Goal: Navigation & Orientation: Find specific page/section

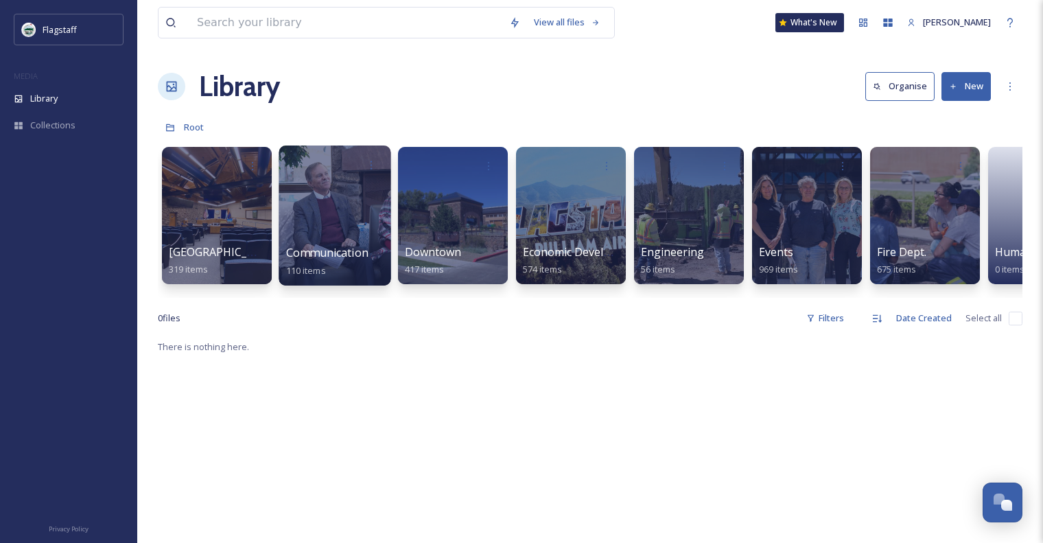
click at [330, 231] on div at bounding box center [335, 215] width 112 height 140
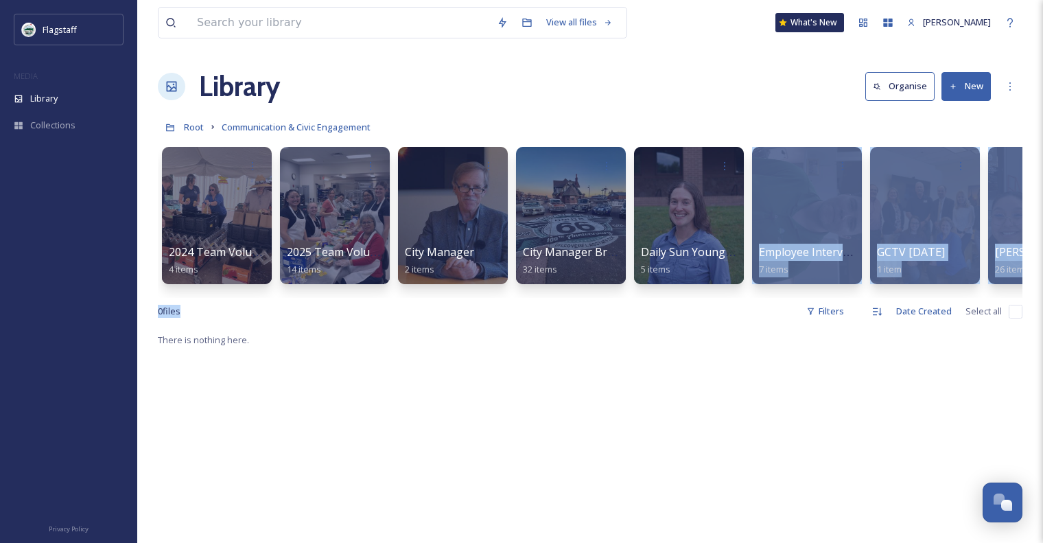
drag, startPoint x: 645, startPoint y: 308, endPoint x: 681, endPoint y: 306, distance: 35.7
click at [681, 306] on div "View all files What's New Grace Benally Library Organise New Root Communication…" at bounding box center [590, 437] width 906 height 874
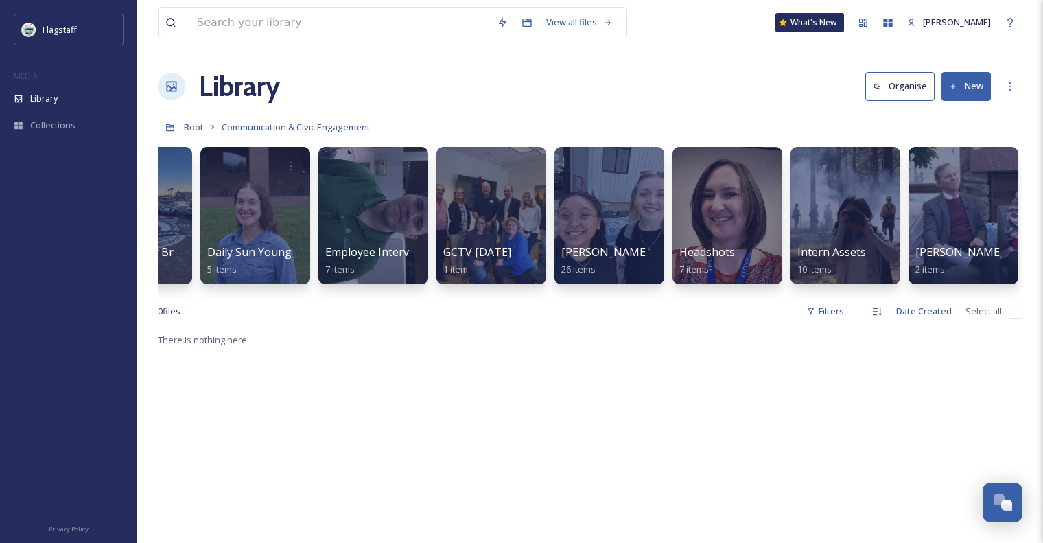
click at [621, 176] on div at bounding box center [610, 164] width 98 height 25
click at [589, 273] on span "26 items" at bounding box center [578, 270] width 35 height 12
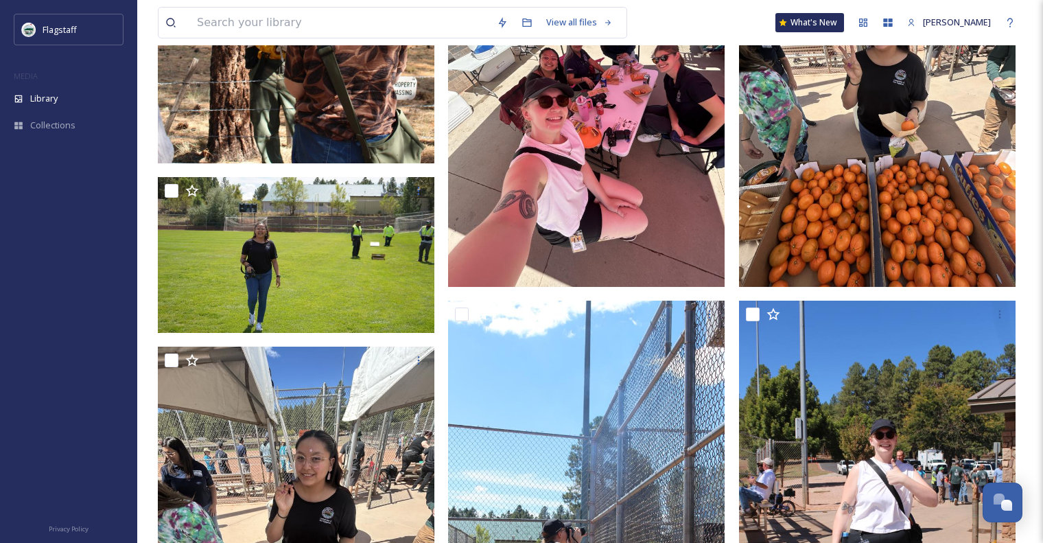
scroll to position [686, 0]
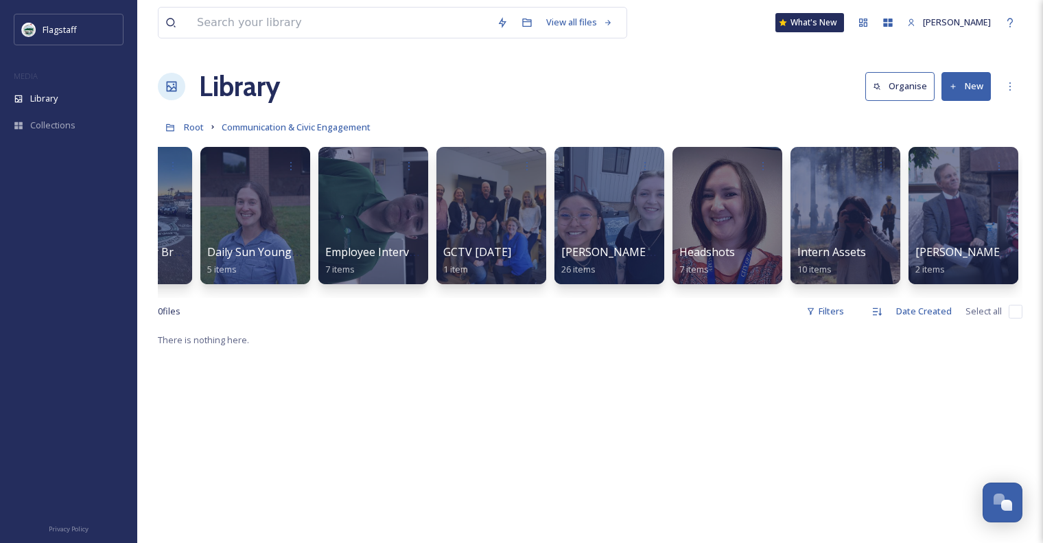
scroll to position [0, 317]
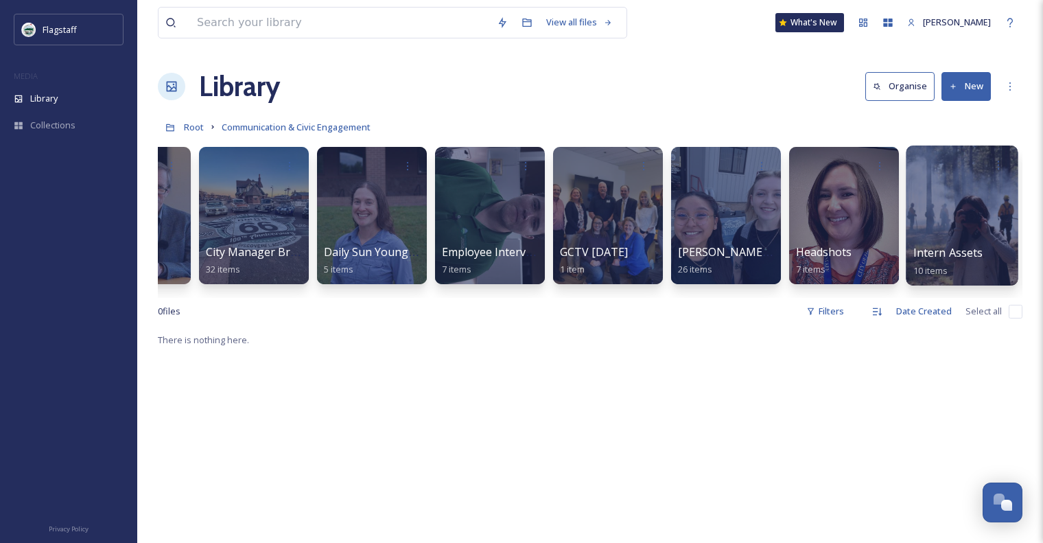
click at [938, 220] on div at bounding box center [962, 215] width 112 height 140
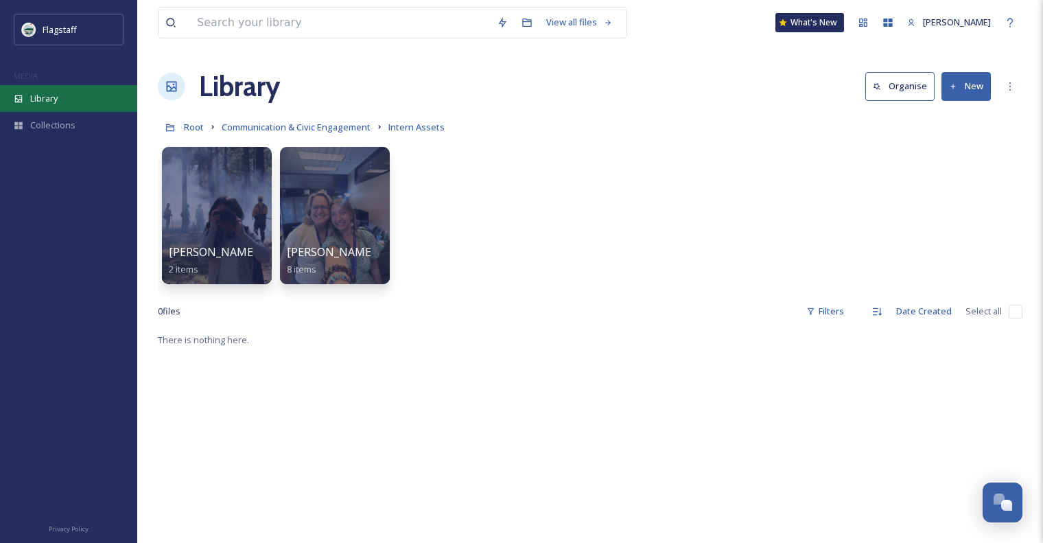
click at [59, 97] on div "Library" at bounding box center [68, 98] width 137 height 27
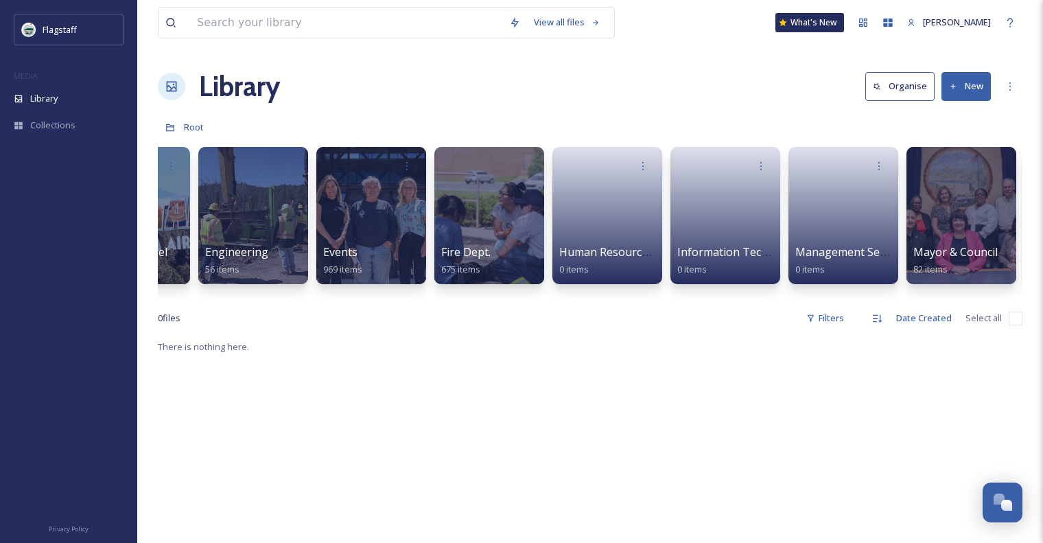
scroll to position [0, 505]
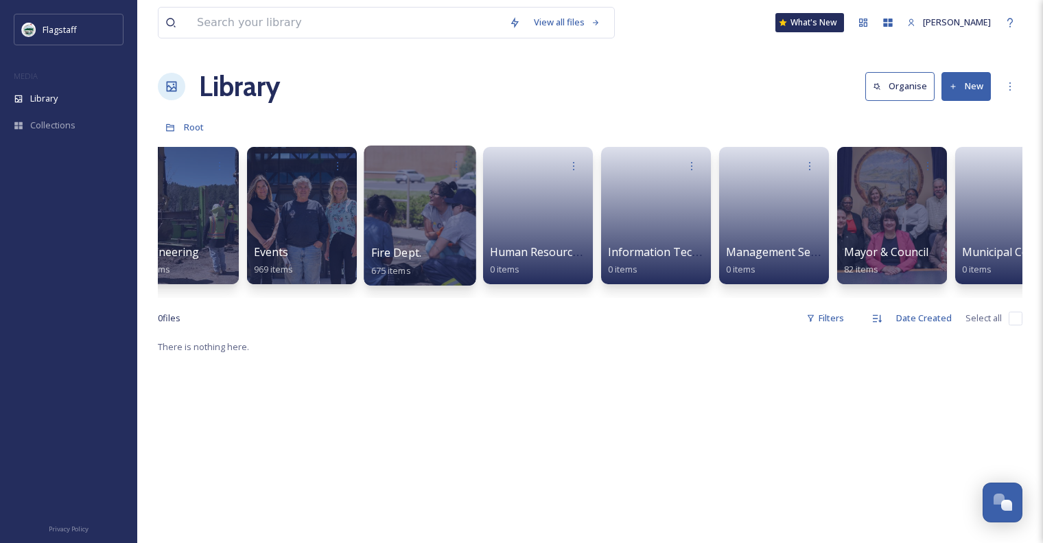
click at [447, 214] on div at bounding box center [420, 215] width 112 height 140
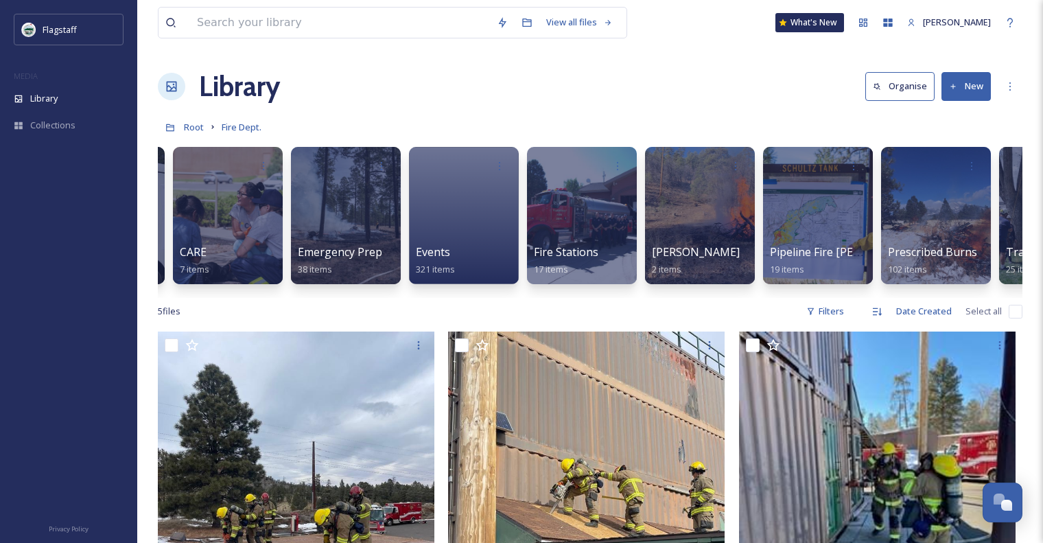
scroll to position [0, 229]
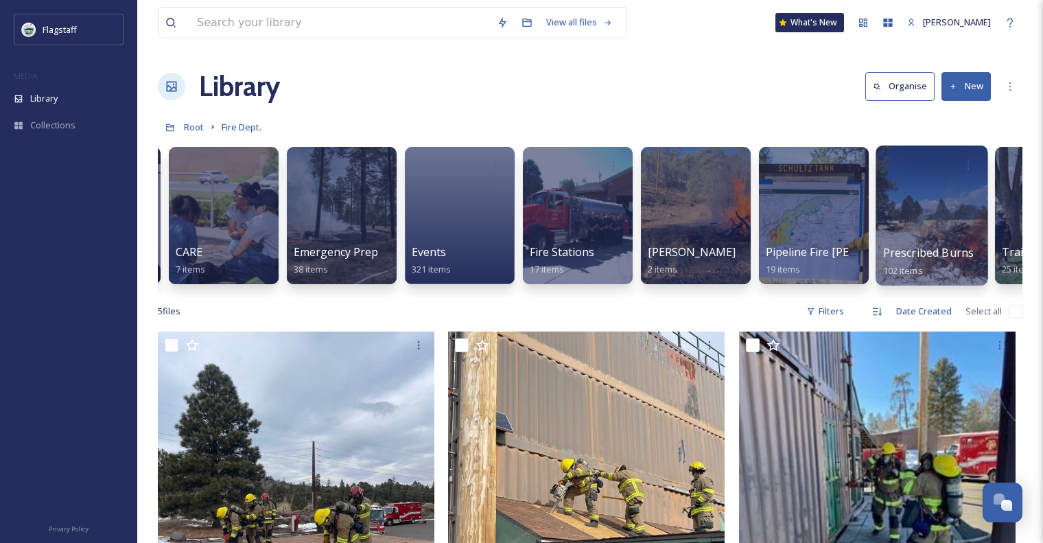
click at [901, 266] on span "102 items" at bounding box center [903, 270] width 40 height 12
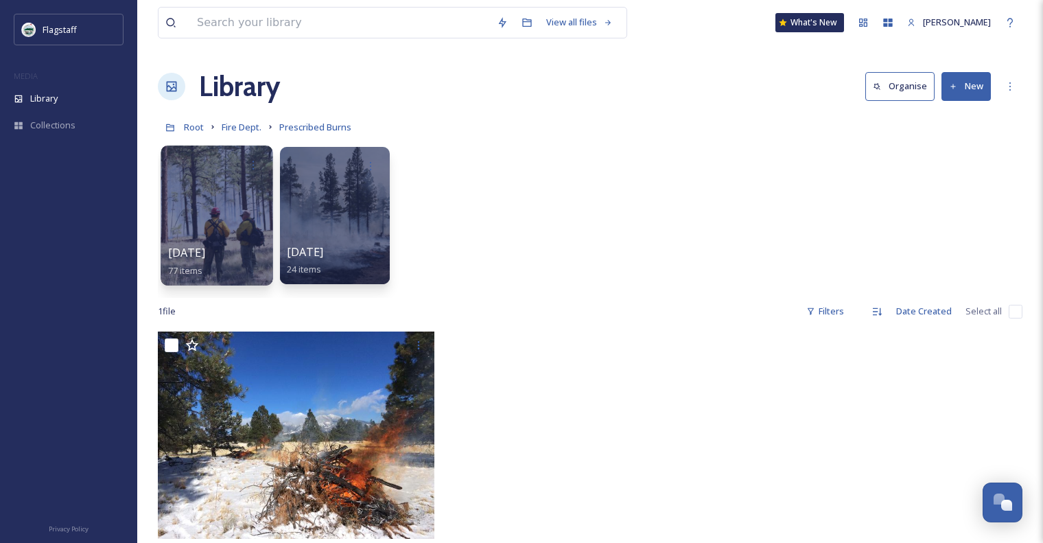
click at [194, 253] on span "09.18.25" at bounding box center [186, 252] width 37 height 15
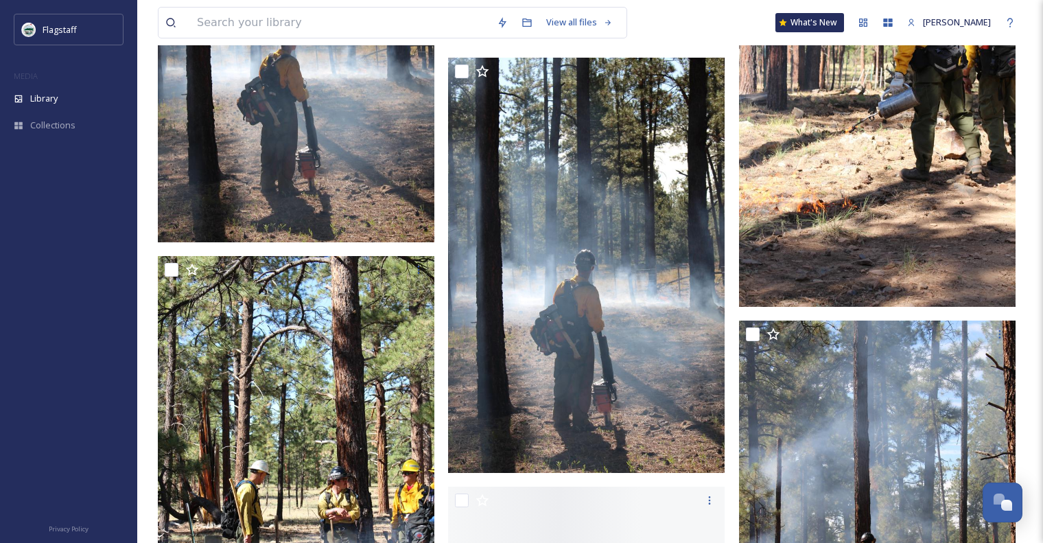
scroll to position [3294, 0]
